Goal: Register for event/course

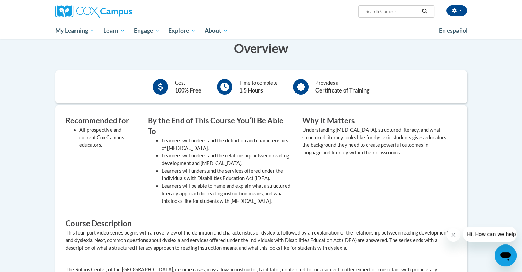
scroll to position [55, 0]
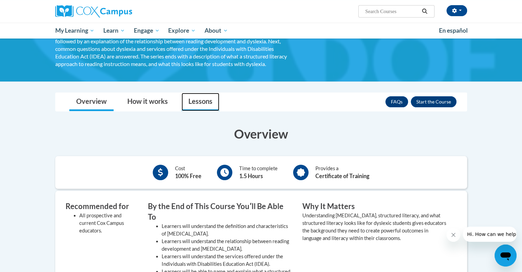
click at [202, 97] on link "Lessons" at bounding box center [201, 102] width 38 height 18
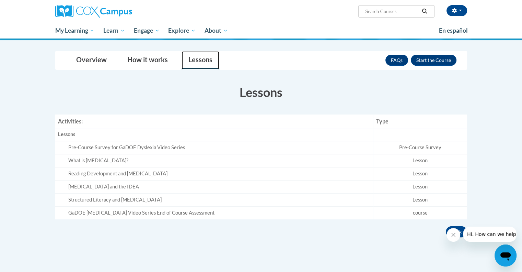
scroll to position [124, 0]
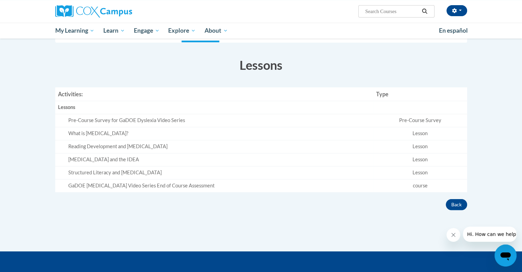
click at [125, 121] on div "Pre-Course Survey for GaDOE Dyslexia Video Series" at bounding box center [219, 120] width 303 height 7
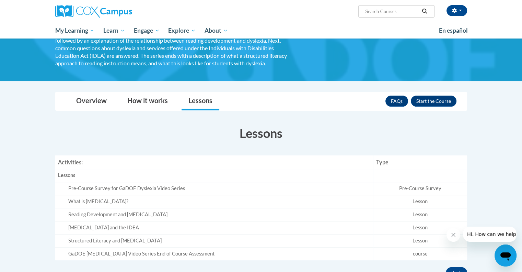
scroll to position [0, 0]
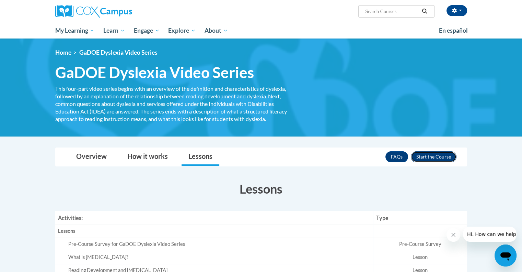
click at [450, 157] on button "Enroll" at bounding box center [434, 156] width 46 height 11
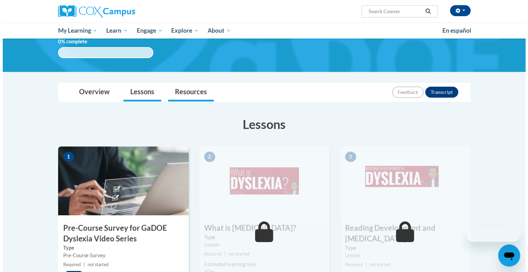
scroll to position [137, 0]
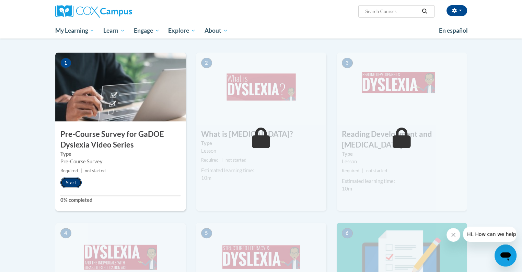
click at [72, 183] on button "Start" at bounding box center [70, 182] width 21 height 11
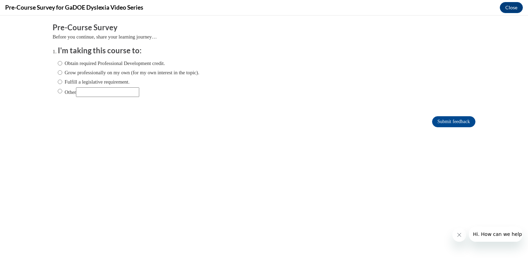
scroll to position [0, 0]
click at [58, 62] on input "Obtain required Professional Development credit." at bounding box center [60, 63] width 4 height 8
radio input "true"
click at [443, 122] on input "Submit feedback" at bounding box center [453, 121] width 43 height 11
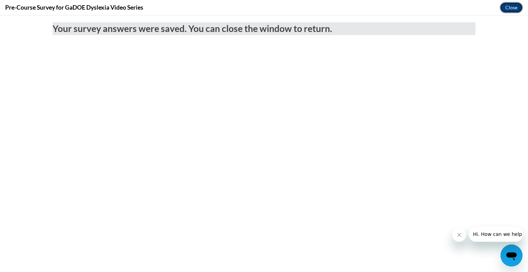
click at [506, 6] on button "Close" at bounding box center [510, 7] width 23 height 11
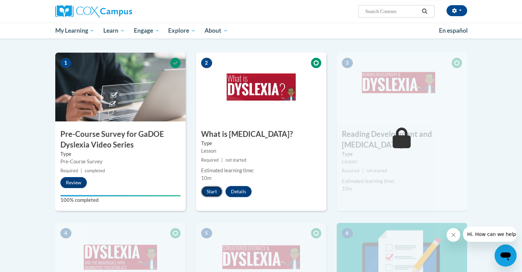
click at [208, 193] on button "Start" at bounding box center [211, 191] width 21 height 11
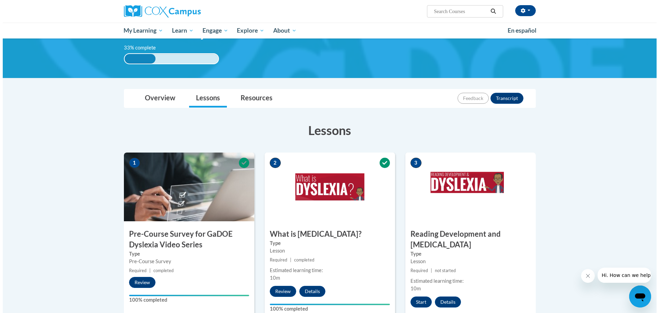
scroll to position [103, 0]
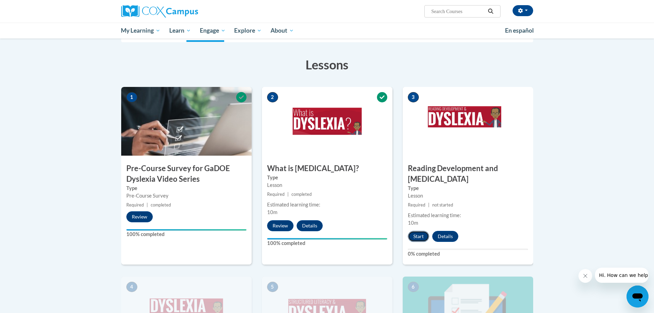
click at [421, 231] on button "Start" at bounding box center [418, 236] width 21 height 11
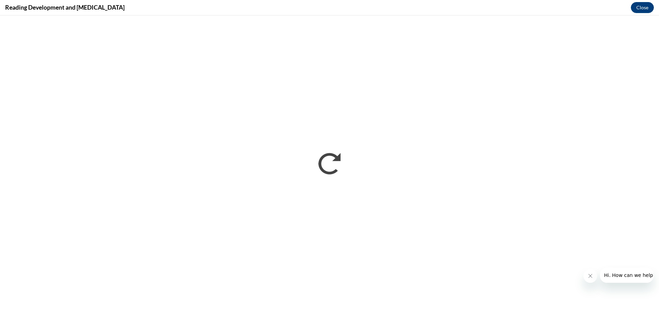
scroll to position [0, 0]
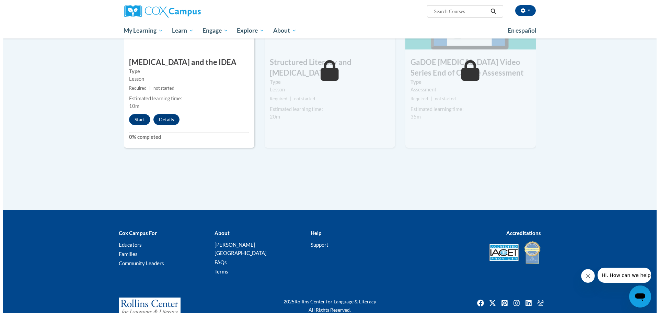
scroll to position [261, 0]
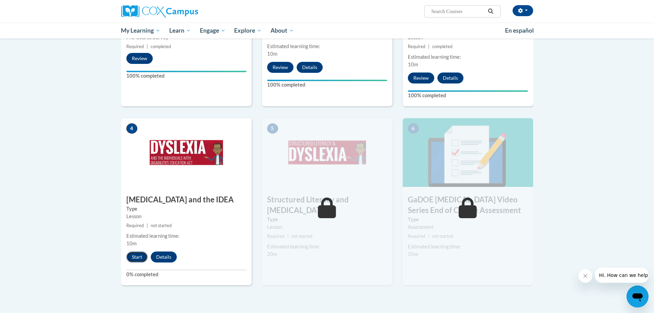
click at [135, 251] on button "Start" at bounding box center [136, 256] width 21 height 11
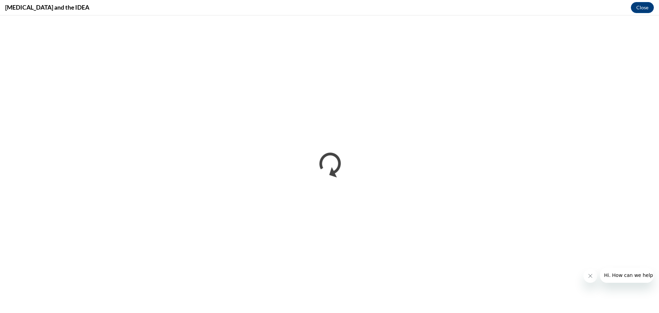
scroll to position [0, 0]
